Goal: Task Accomplishment & Management: Manage account settings

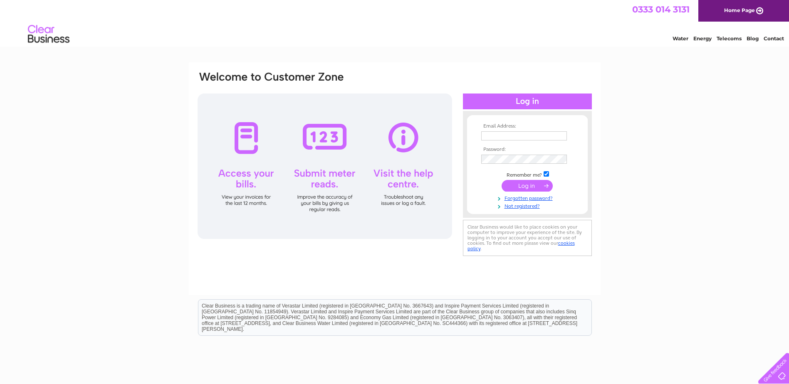
type input "karen@easautodoors.co.uk"
click at [523, 187] on input "submit" at bounding box center [527, 186] width 51 height 12
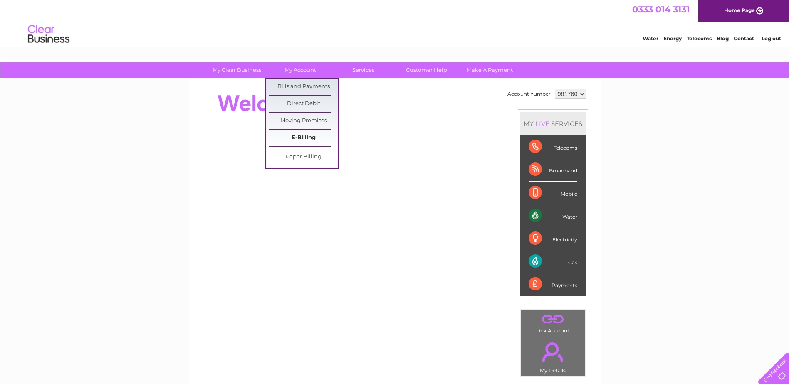
click at [297, 136] on link "E-Billing" at bounding box center [303, 138] width 69 height 17
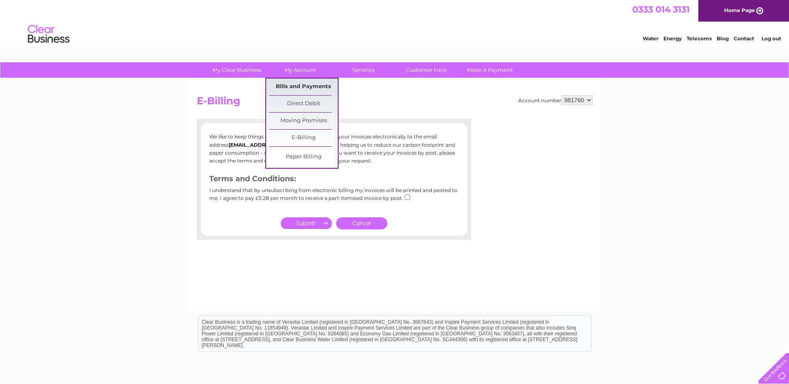
click at [302, 91] on link "Bills and Payments" at bounding box center [303, 87] width 69 height 17
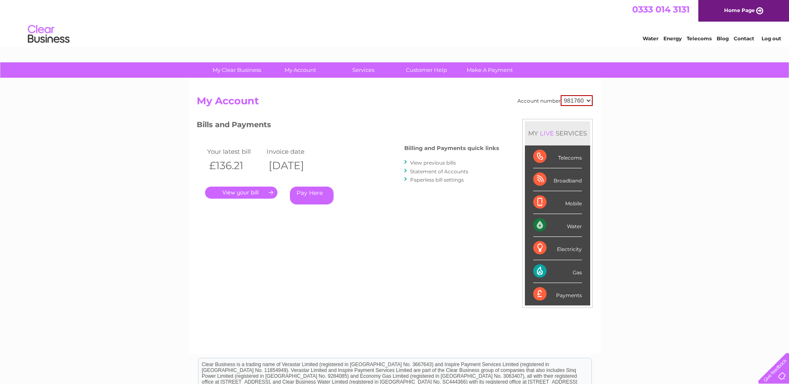
click at [272, 190] on link "." at bounding box center [241, 193] width 72 height 12
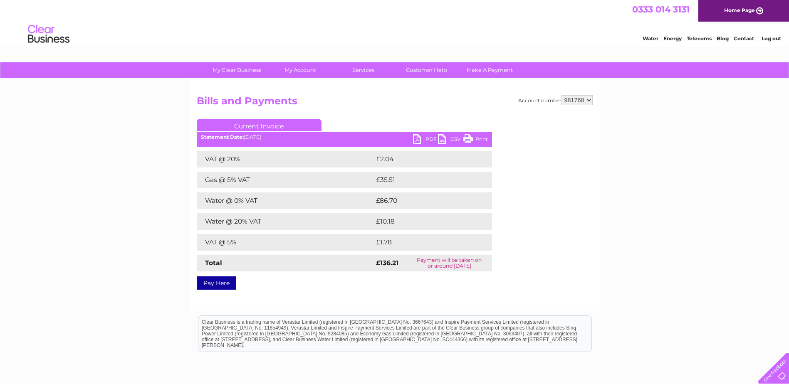
click at [424, 141] on link "PDF" at bounding box center [425, 140] width 25 height 12
